Goal: Task Accomplishment & Management: Manage account settings

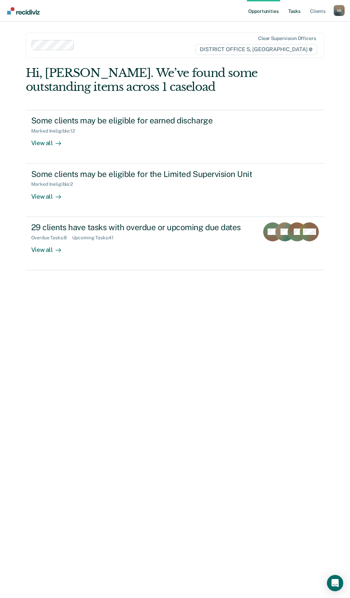
click at [294, 12] on link "Tasks" at bounding box center [294, 11] width 15 height 22
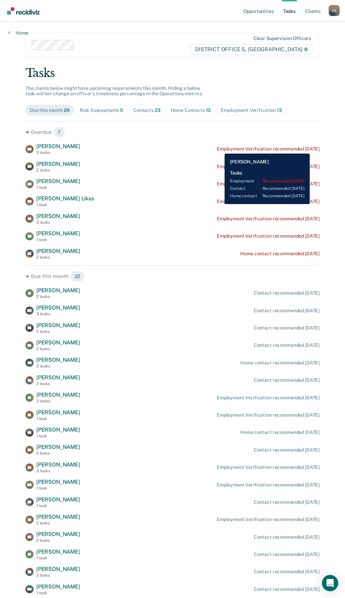
click at [219, 149] on div "Employment Verification recommended [DATE]" at bounding box center [268, 149] width 103 height 6
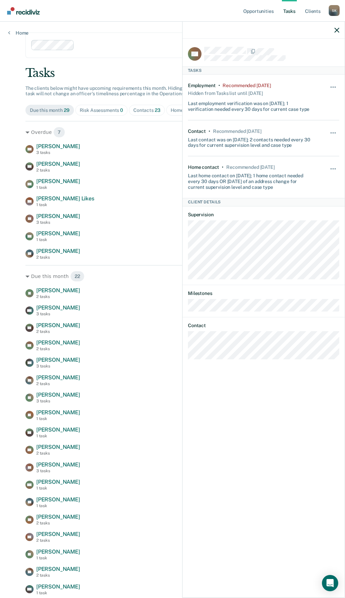
click at [332, 84] on div "Hide from tasks list for... 7 days 30 days 90 days" at bounding box center [334, 97] width 12 height 29
click at [332, 86] on span "button" at bounding box center [332, 86] width 1 height 1
click at [303, 139] on button "90 days" at bounding box center [314, 141] width 49 height 11
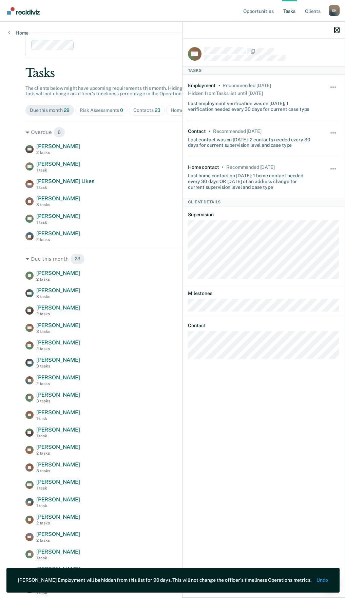
click at [335, 28] on icon "button" at bounding box center [336, 30] width 5 height 5
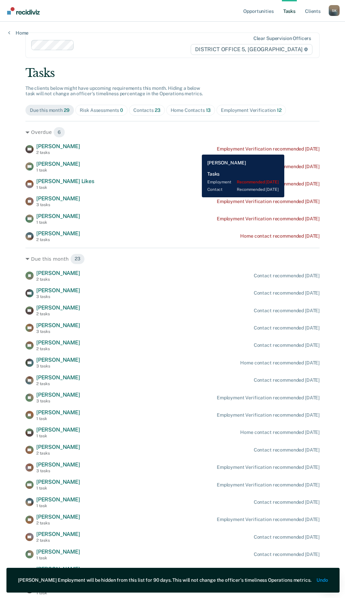
click at [295, 150] on div "Employment Verification recommended [DATE]" at bounding box center [268, 149] width 103 height 6
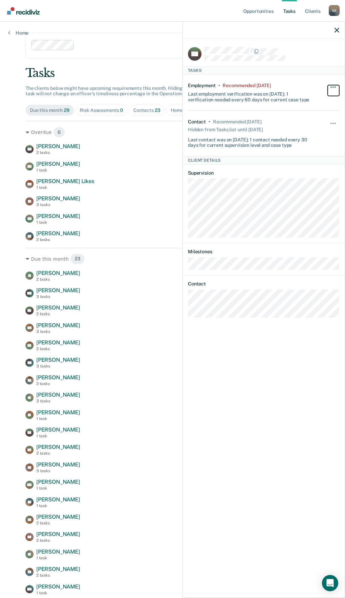
click at [333, 85] on button "button" at bounding box center [334, 90] width 12 height 11
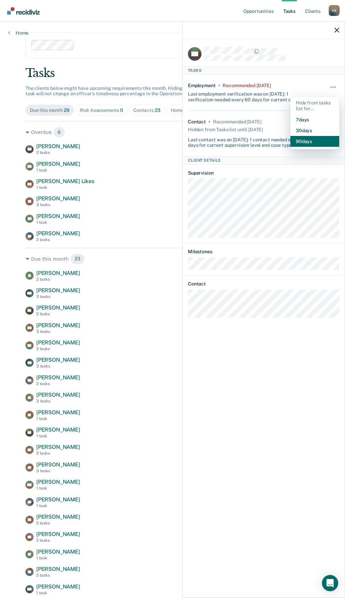
click at [314, 142] on button "90 days" at bounding box center [314, 141] width 49 height 11
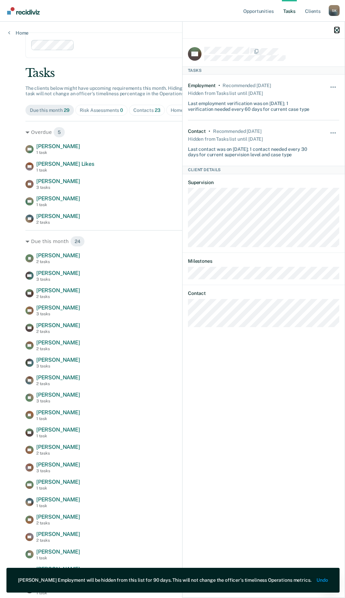
click at [338, 30] on icon "button" at bounding box center [336, 30] width 5 height 5
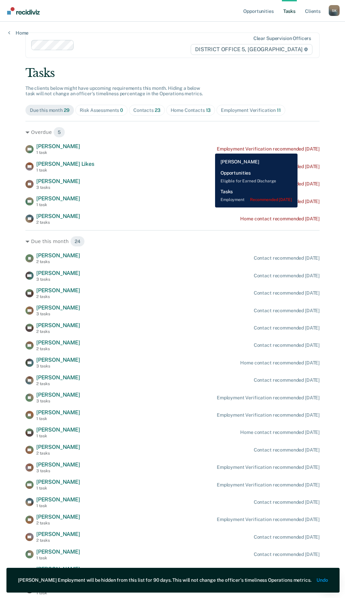
click at [307, 149] on div "Employment Verification recommended [DATE]" at bounding box center [268, 149] width 103 height 6
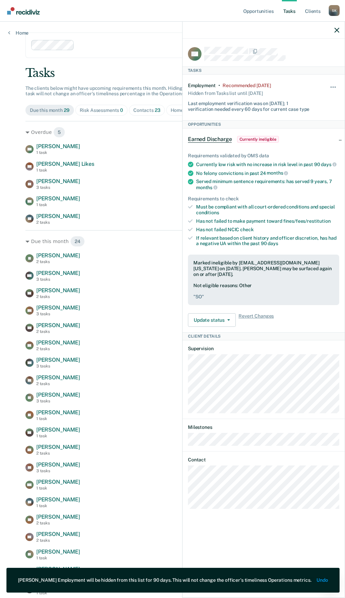
click at [333, 83] on div "Hide from tasks list for... 7 days 30 days 90 days" at bounding box center [334, 97] width 12 height 29
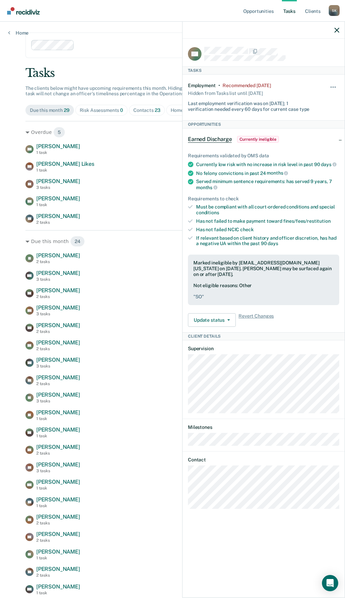
click at [333, 84] on div "Hide from tasks list for... 7 days 30 days 90 days" at bounding box center [334, 97] width 12 height 29
click at [333, 86] on span "button" at bounding box center [332, 86] width 1 height 1
click at [299, 141] on button "90 days" at bounding box center [314, 141] width 49 height 11
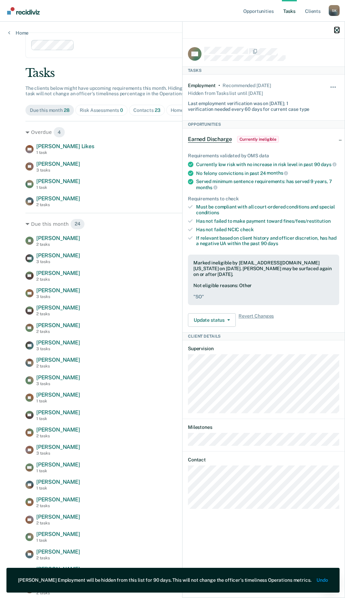
click at [335, 28] on icon "button" at bounding box center [336, 30] width 5 height 5
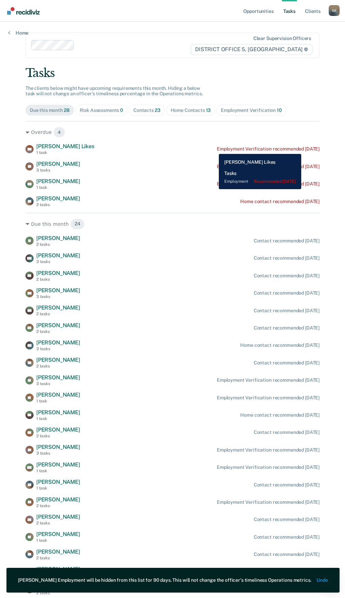
click at [309, 149] on div "Employment Verification recommended [DATE]" at bounding box center [268, 149] width 103 height 6
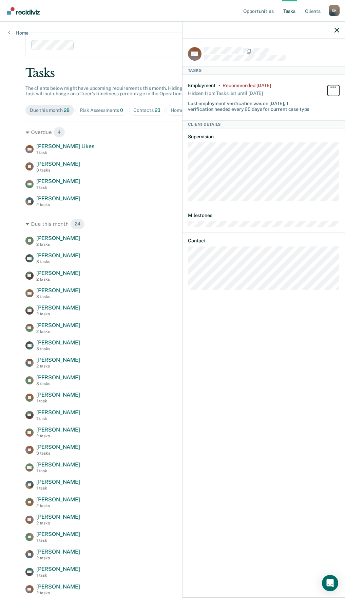
click at [334, 85] on button "button" at bounding box center [334, 90] width 12 height 11
click at [314, 140] on button "90 days" at bounding box center [314, 141] width 49 height 11
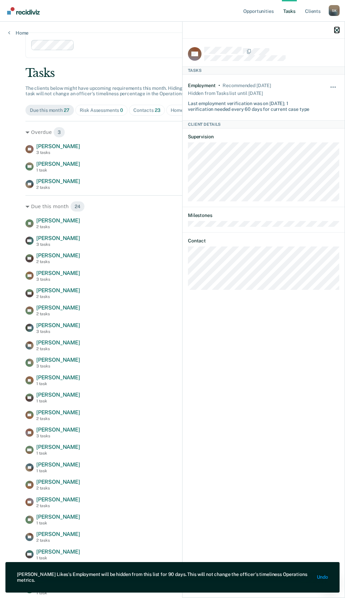
click at [337, 31] on icon "button" at bounding box center [336, 30] width 5 height 5
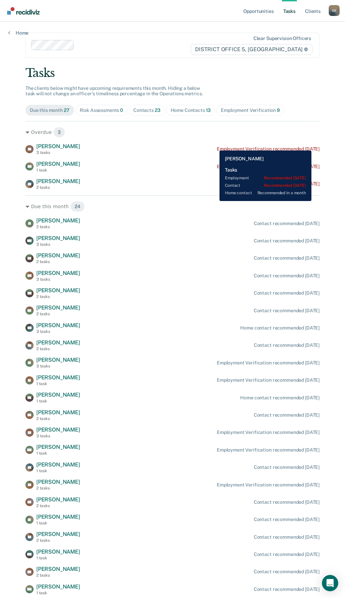
click at [312, 146] on div "TS [PERSON_NAME] 3 tasks Employment Verification recommended [DATE]" at bounding box center [172, 149] width 294 height 12
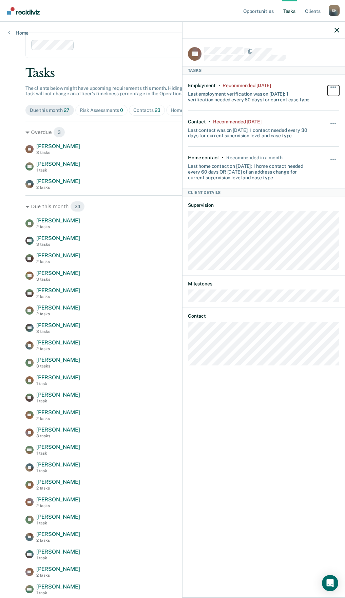
click at [334, 85] on button "button" at bounding box center [334, 90] width 12 height 11
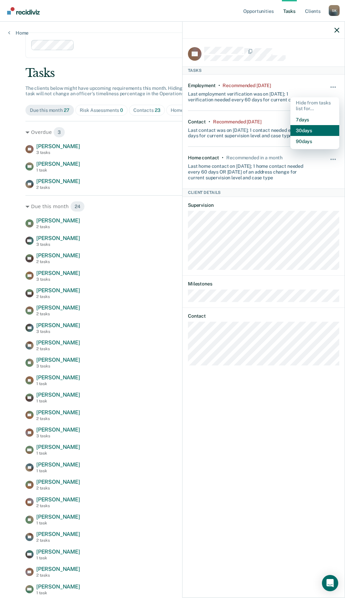
click at [302, 132] on button "30 days" at bounding box center [314, 130] width 49 height 11
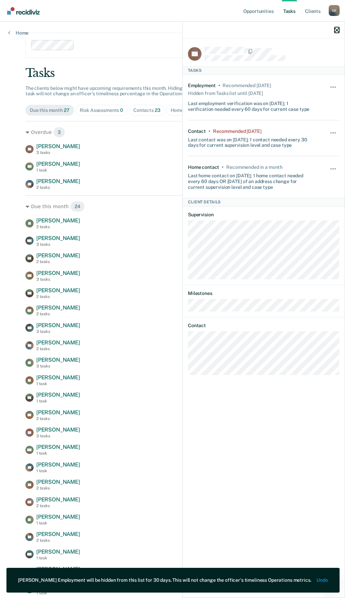
click at [336, 30] on icon "button" at bounding box center [336, 30] width 5 height 5
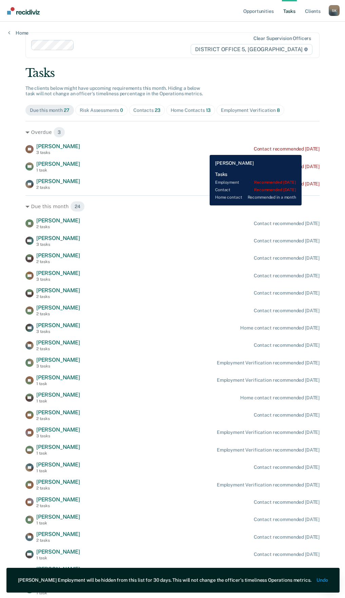
click at [302, 150] on div "Contact recommended [DATE]" at bounding box center [287, 149] width 66 height 6
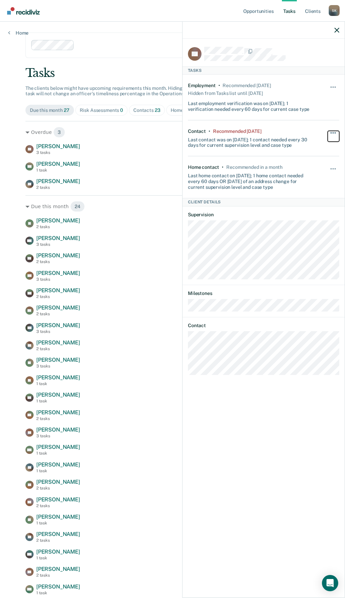
click at [333, 133] on button "button" at bounding box center [334, 136] width 12 height 11
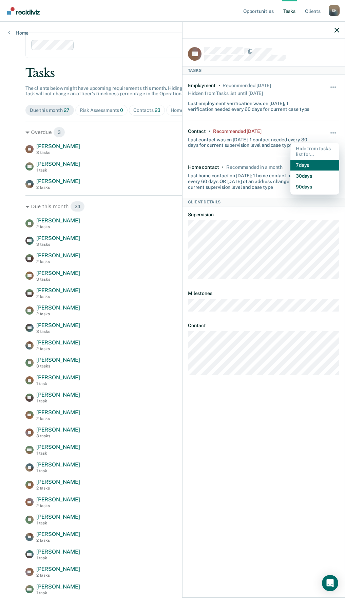
click at [308, 163] on button "7 days" at bounding box center [314, 165] width 49 height 11
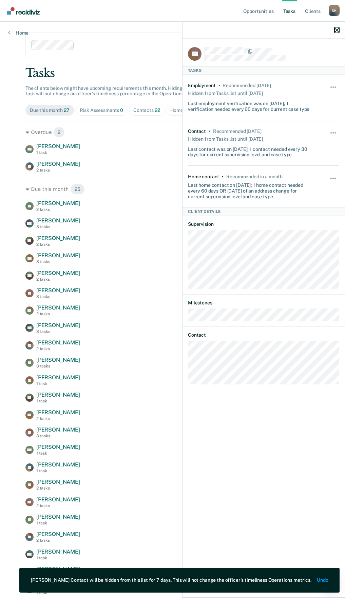
click at [339, 30] on icon "button" at bounding box center [336, 30] width 5 height 5
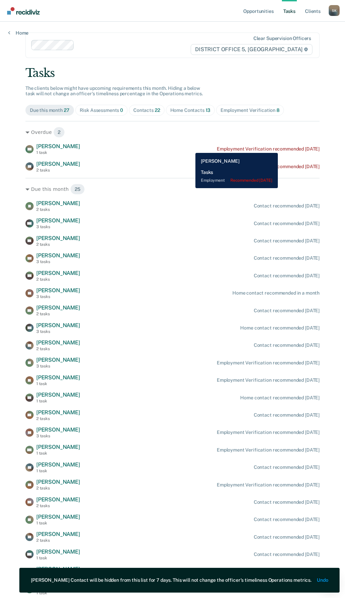
click at [286, 148] on div "Employment Verification recommended [DATE]" at bounding box center [268, 149] width 103 height 6
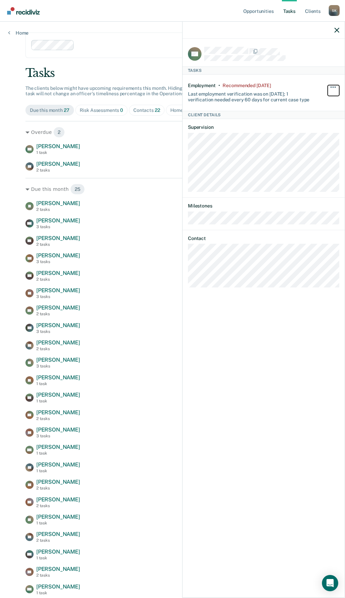
click at [333, 86] on span "button" at bounding box center [332, 86] width 1 height 1
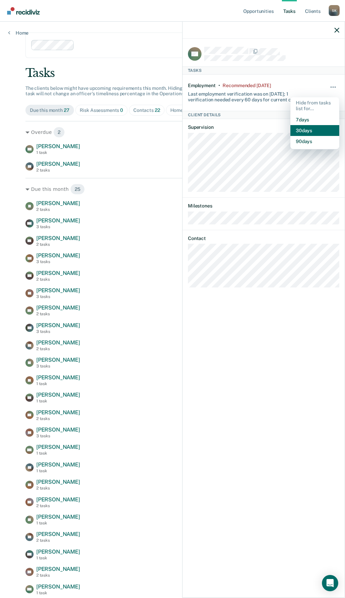
click at [318, 130] on button "30 days" at bounding box center [314, 130] width 49 height 11
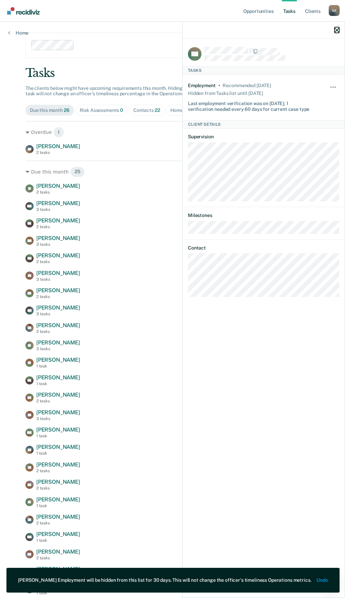
click at [336, 31] on icon "button" at bounding box center [336, 30] width 5 height 5
